Goal: Task Accomplishment & Management: Complete application form

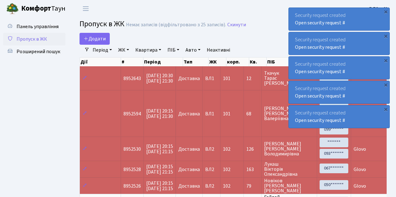
select select "25"
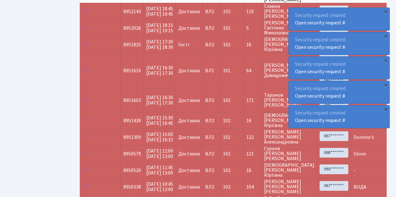
scroll to position [192, 0]
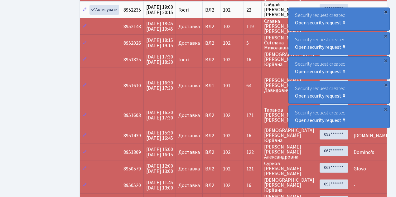
click at [388, 12] on div "×" at bounding box center [386, 11] width 6 height 6
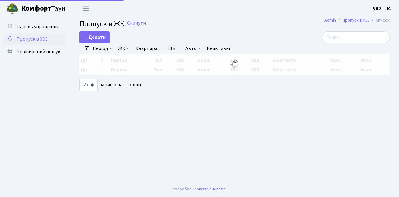
select select "25"
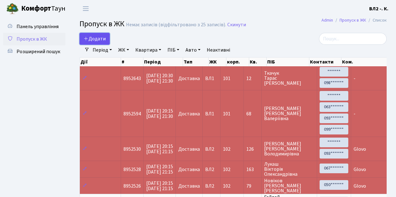
click at [102, 37] on span "Додати" at bounding box center [95, 38] width 22 height 7
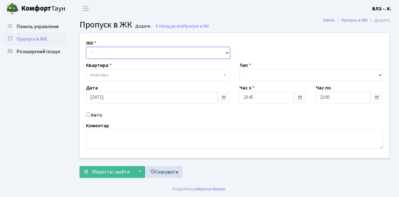
click at [107, 52] on select "- [STREET_ADDRESS][PERSON_NAME]" at bounding box center [158, 53] width 144 height 12
select select "317"
click at [86, 47] on select "- [STREET_ADDRESS][PERSON_NAME]" at bounding box center [158, 53] width 144 height 12
select select
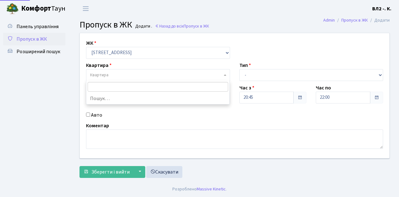
click at [125, 76] on span "Квартира" at bounding box center [156, 75] width 132 height 6
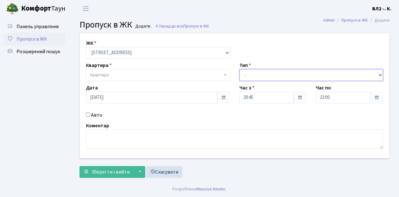
click at [278, 74] on select "- Доставка Таксі Гості Сервіс" at bounding box center [312, 75] width 144 height 12
select select "1"
click at [240, 69] on select "- Доставка Таксі Гості Сервіс" at bounding box center [312, 75] width 144 height 12
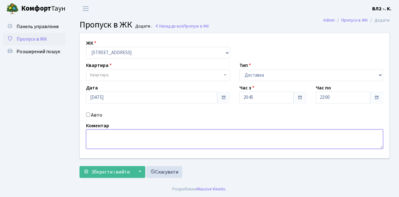
click at [93, 141] on textarea at bounding box center [234, 138] width 297 height 19
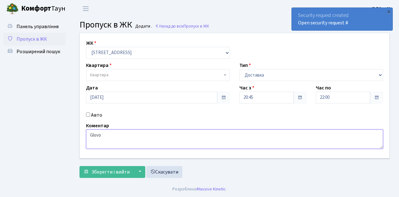
type textarea "Glovo"
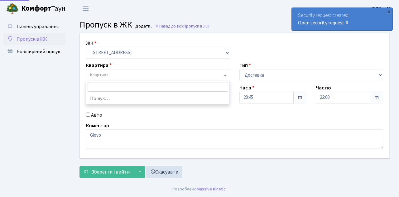
click at [116, 75] on span "Квартира" at bounding box center [156, 75] width 132 height 6
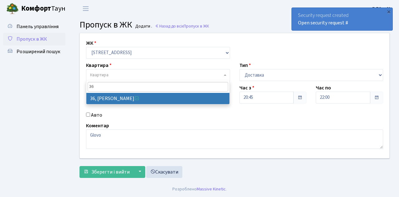
type input "36"
select select "38047"
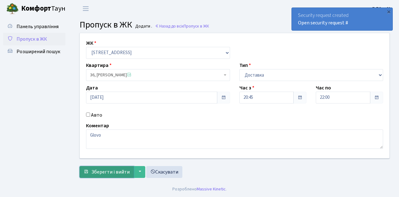
click at [114, 171] on span "Зберегти і вийти" at bounding box center [110, 171] width 38 height 7
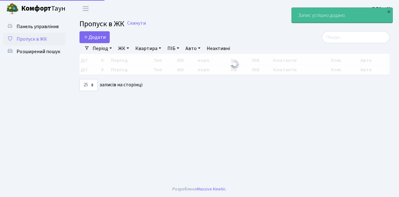
select select "25"
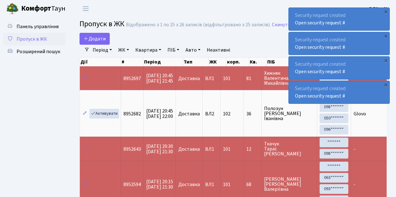
click at [35, 41] on span "Пропуск в ЖК" at bounding box center [32, 39] width 31 height 7
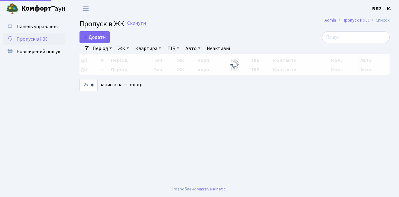
select select "25"
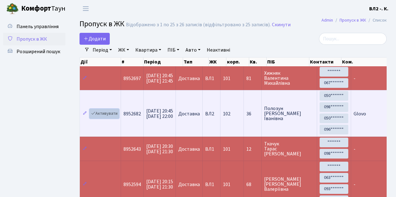
click at [109, 114] on link "Активувати" at bounding box center [105, 114] width 30 height 10
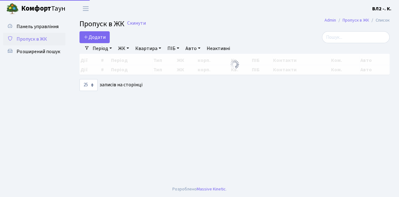
select select "25"
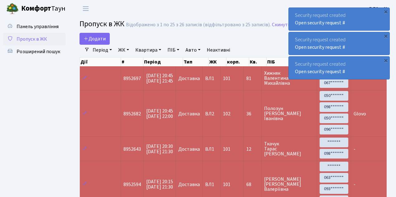
click at [32, 39] on span "Пропуск в ЖК" at bounding box center [32, 39] width 31 height 7
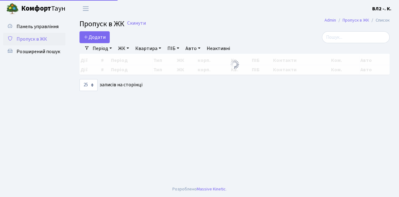
select select "25"
